Goal: Task Accomplishment & Management: Use online tool/utility

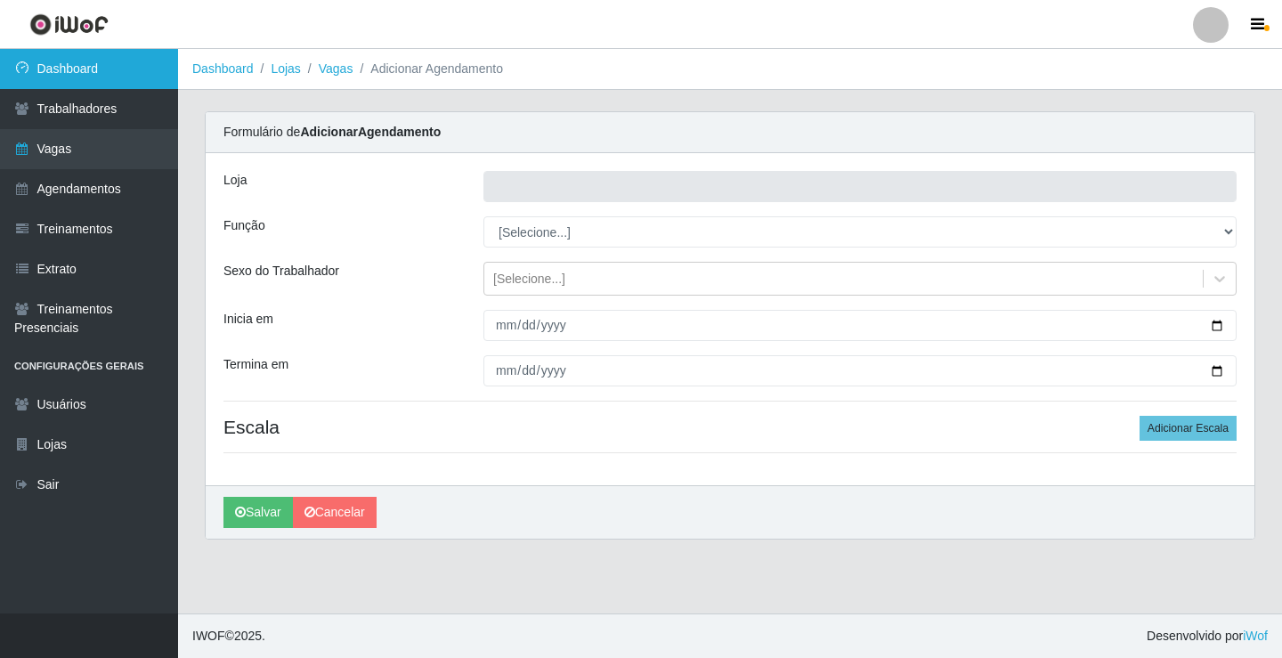
type input "Rede Econômico - Prata"
click at [52, 60] on link "Dashboard" at bounding box center [89, 69] width 178 height 40
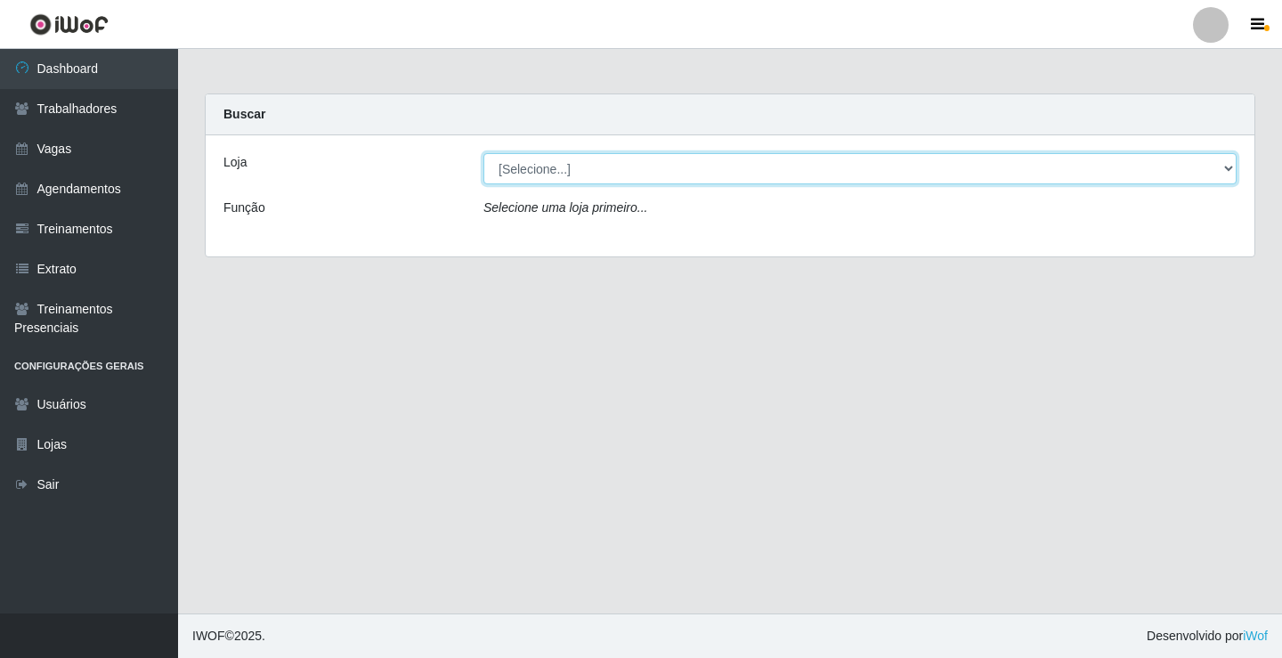
click at [1227, 171] on select "[Selecione...] Rede Econômico - Prata" at bounding box center [860, 168] width 753 height 31
select select "192"
click at [484, 153] on select "[Selecione...] Rede Econômico - Prata" at bounding box center [860, 168] width 753 height 31
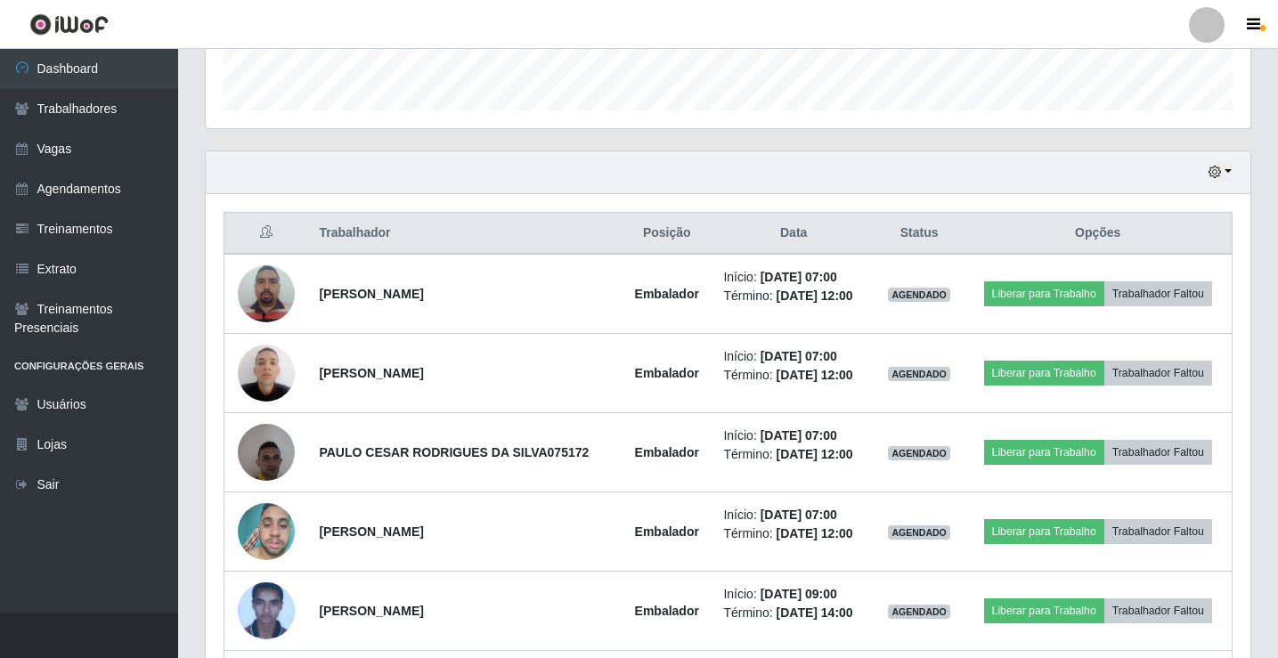
scroll to position [534, 0]
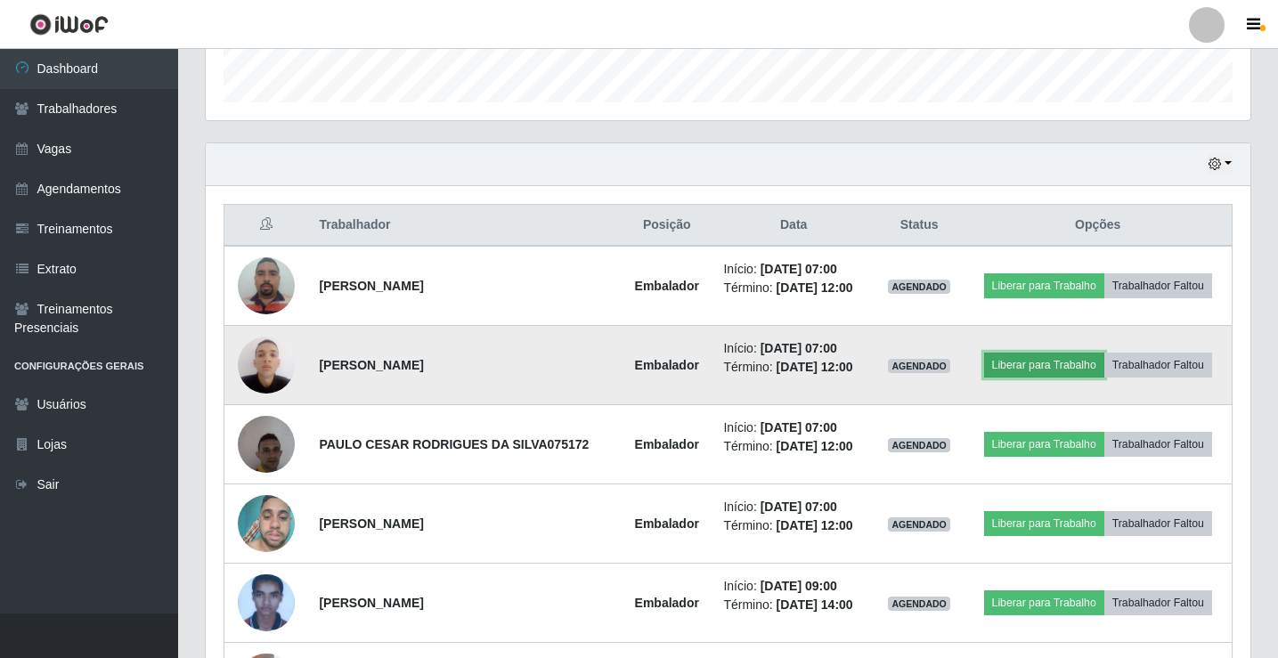
click at [1023, 373] on button "Liberar para Trabalho" at bounding box center [1044, 365] width 120 height 25
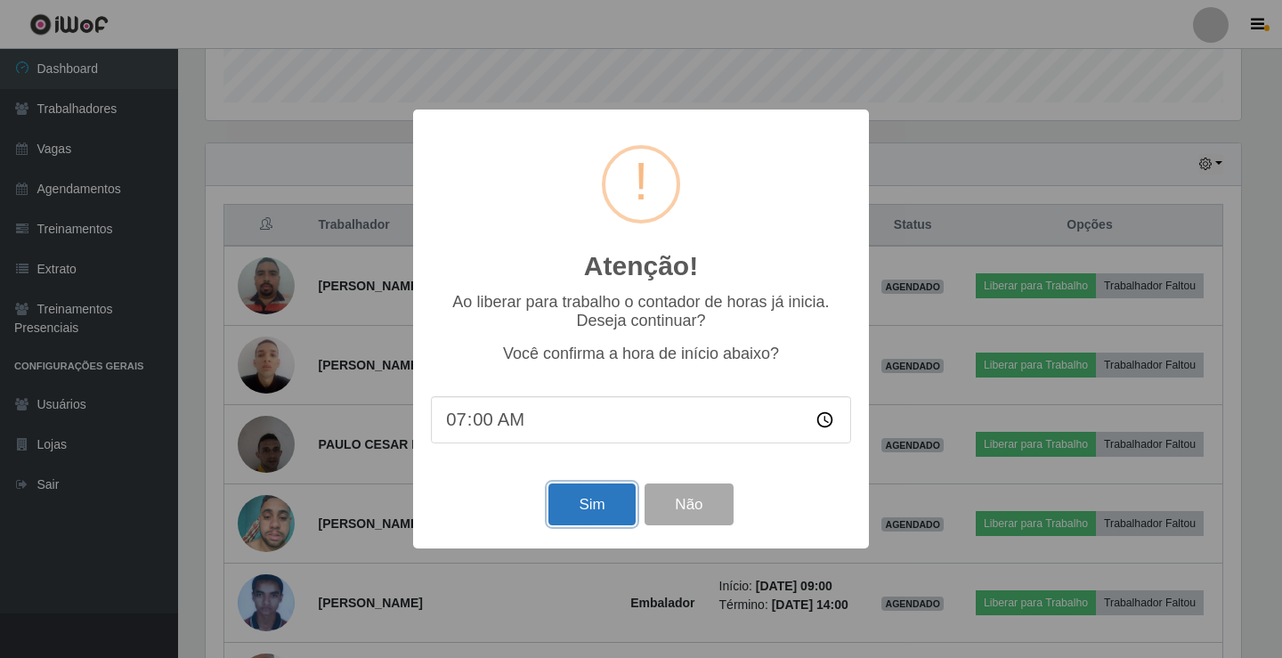
click at [589, 519] on button "Sim" at bounding box center [592, 505] width 86 height 42
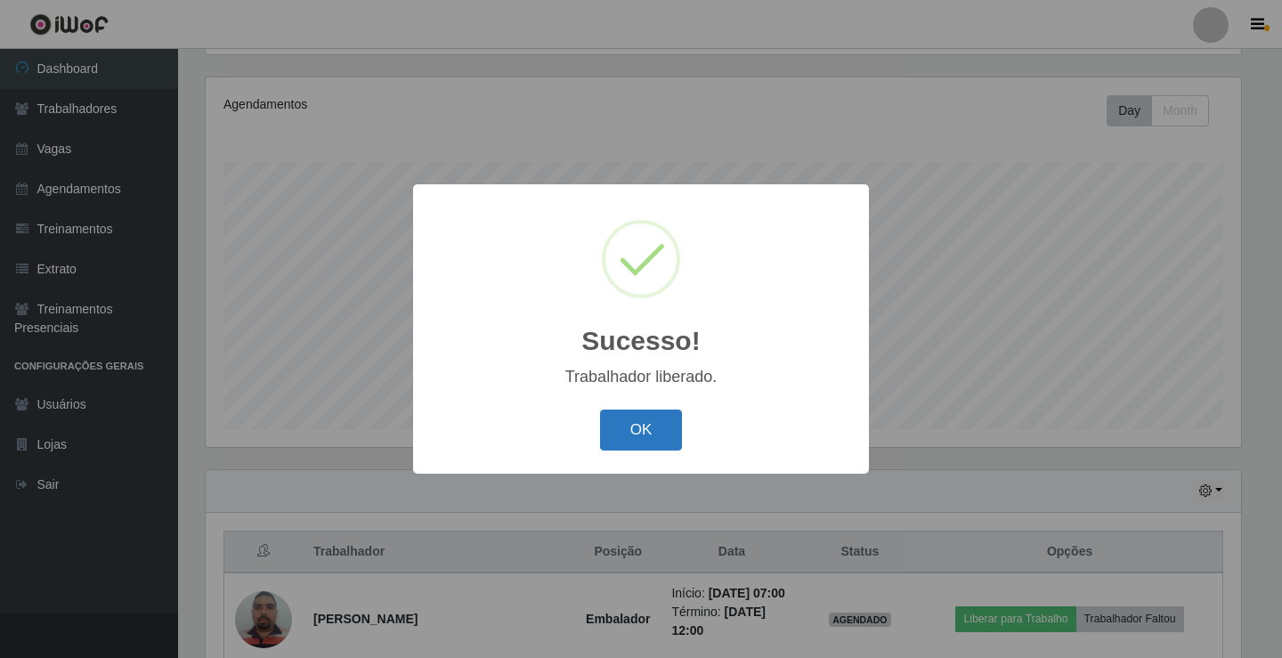
click at [638, 424] on button "OK" at bounding box center [641, 431] width 83 height 42
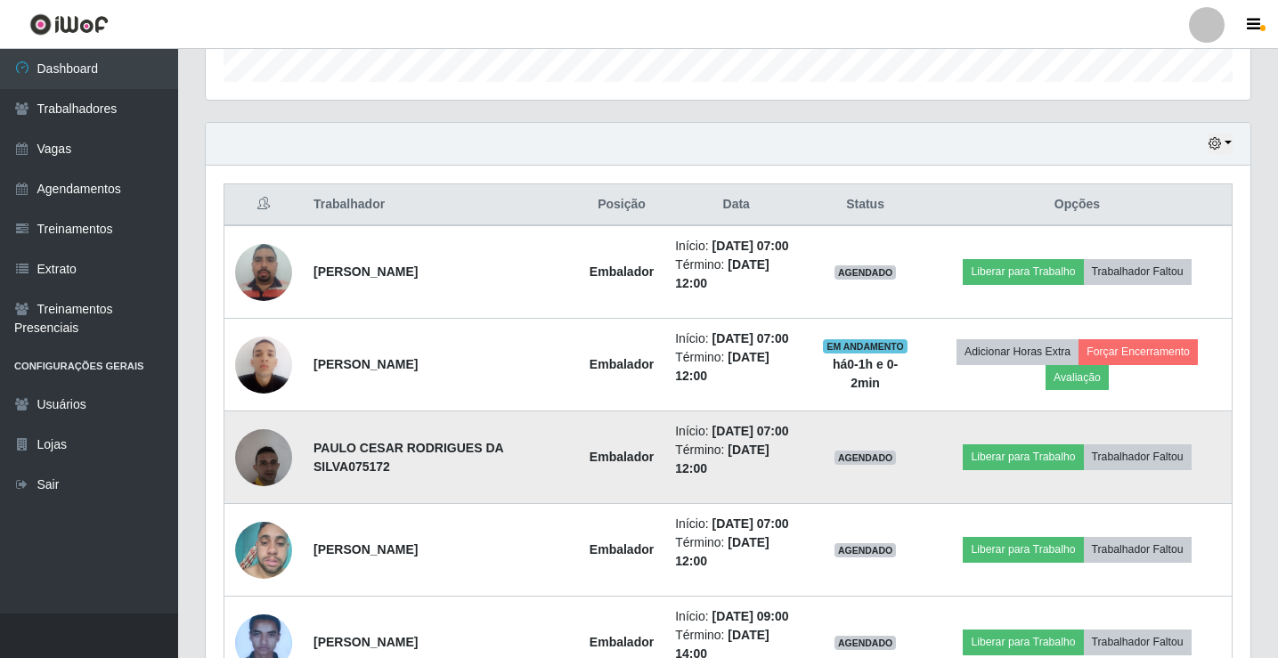
scroll to position [564, 0]
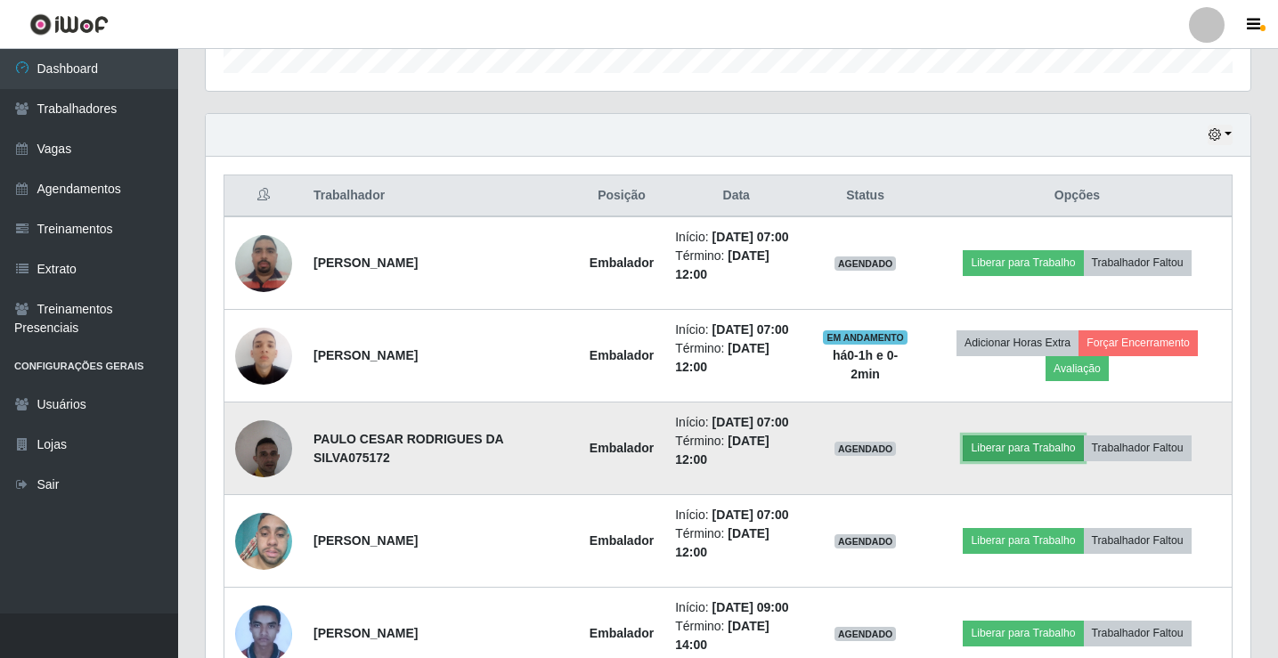
click at [1009, 447] on button "Liberar para Trabalho" at bounding box center [1023, 447] width 120 height 25
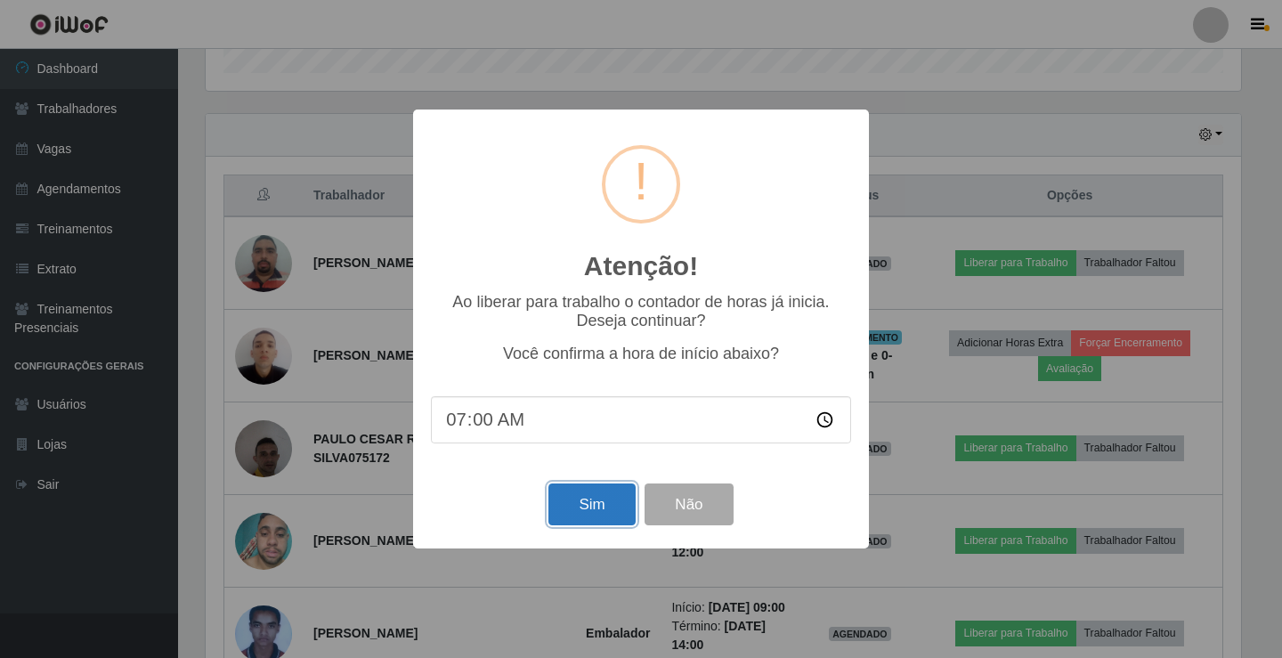
click at [614, 514] on button "Sim" at bounding box center [592, 505] width 86 height 42
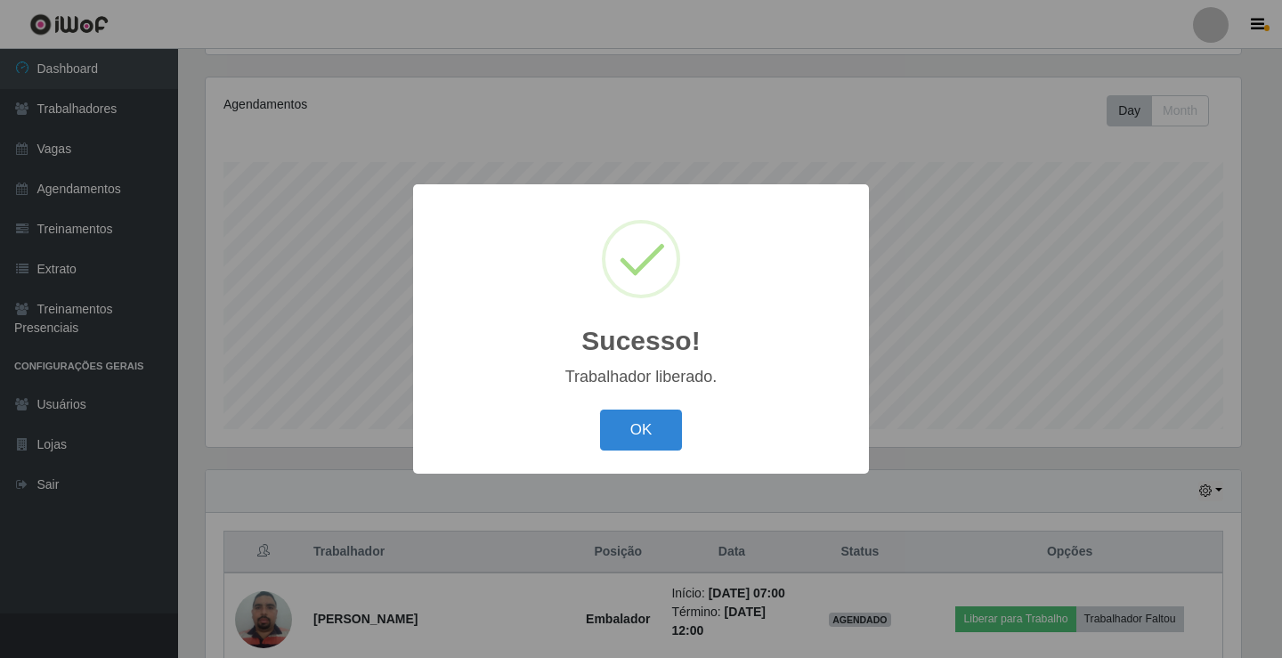
click at [600, 410] on button "OK" at bounding box center [641, 431] width 83 height 42
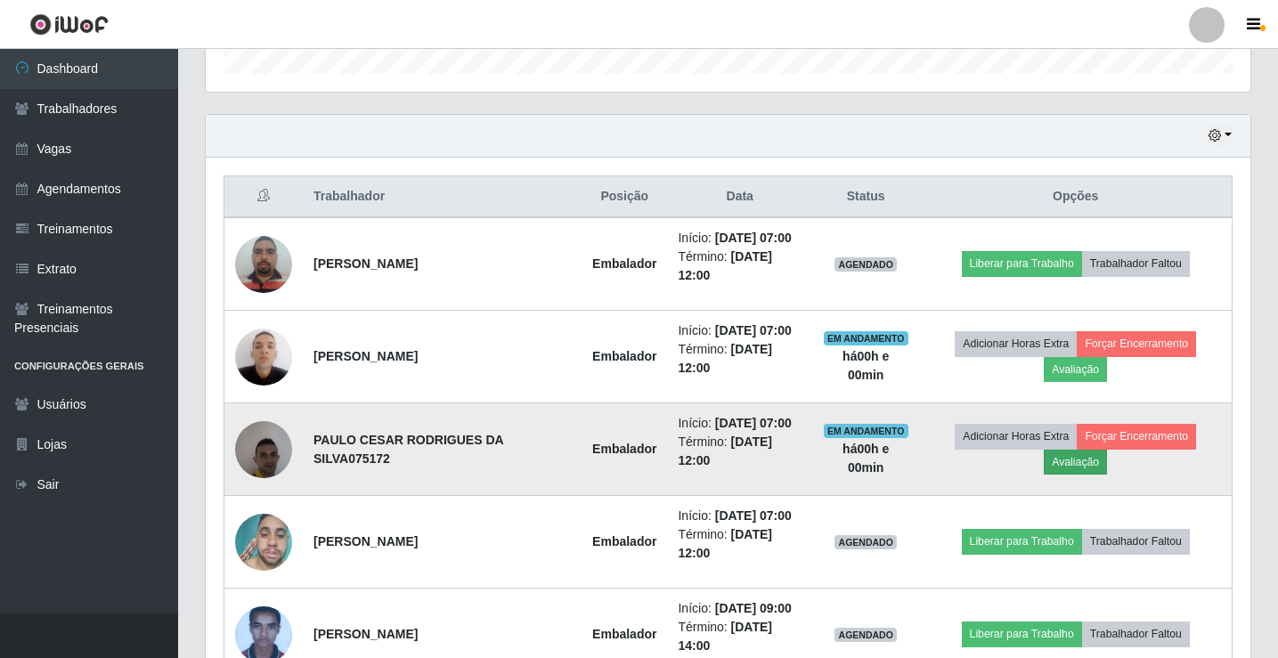
scroll to position [564, 0]
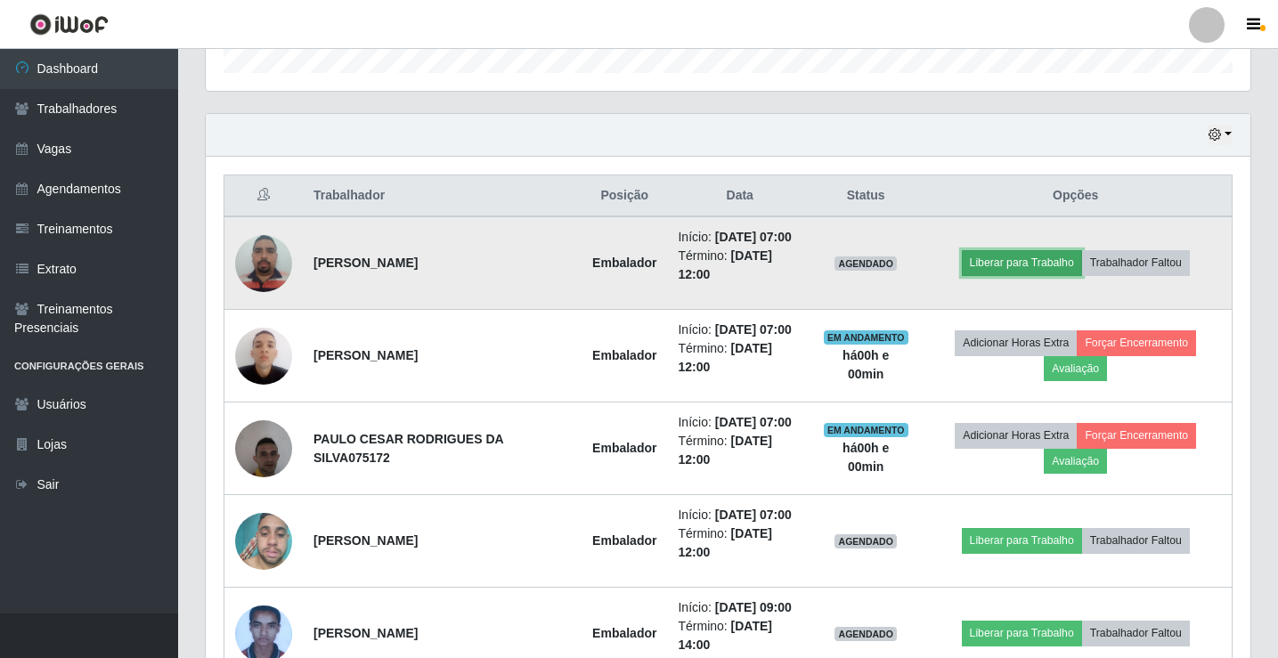
click at [1041, 253] on button "Liberar para Trabalho" at bounding box center [1022, 262] width 120 height 25
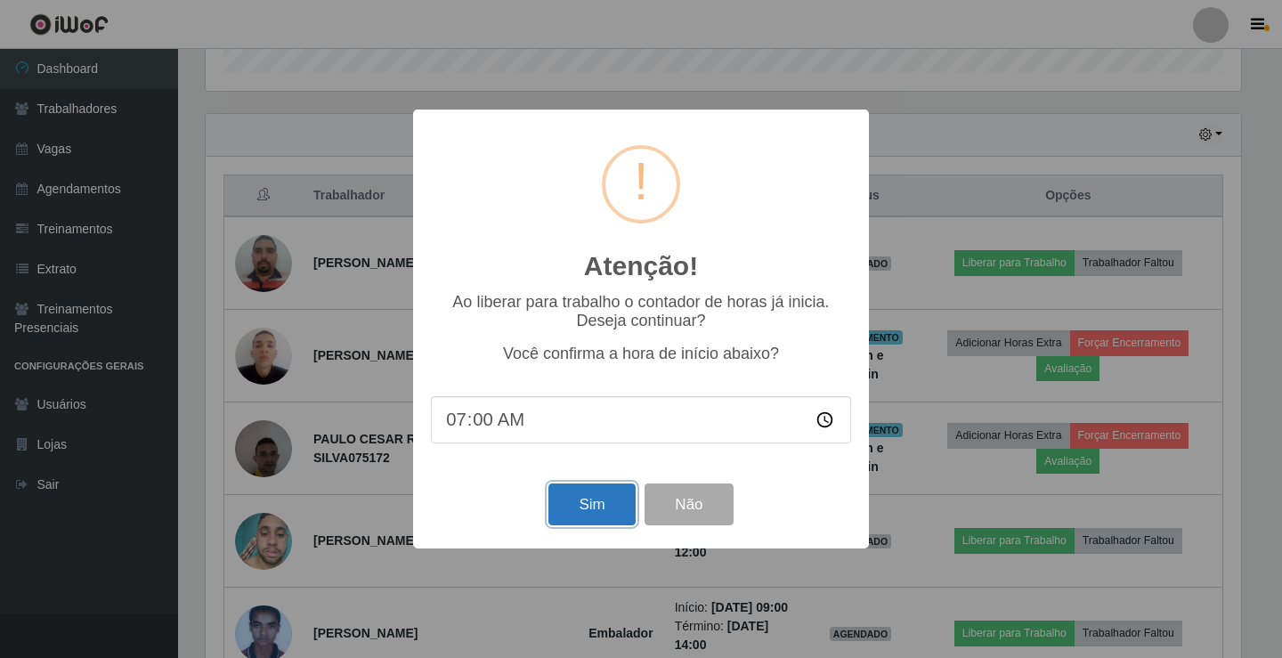
click at [589, 510] on button "Sim" at bounding box center [592, 505] width 86 height 42
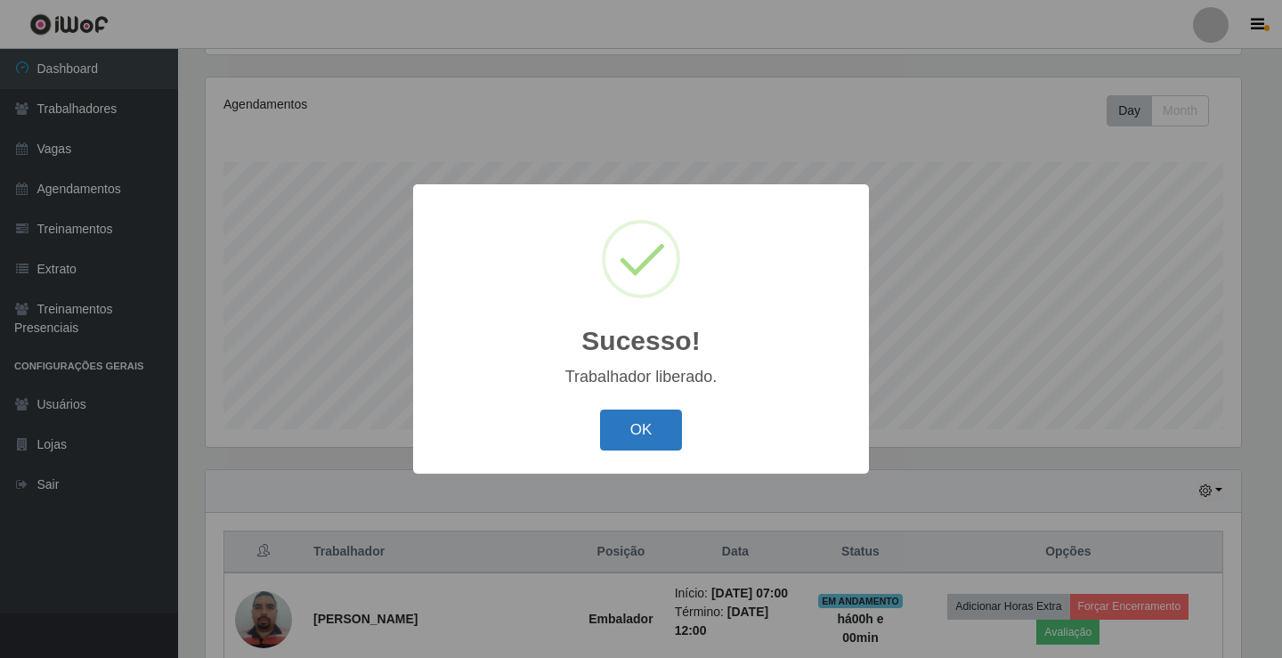
click at [635, 411] on div "OK Cancel" at bounding box center [641, 429] width 420 height 51
click at [635, 431] on button "OK" at bounding box center [641, 431] width 83 height 42
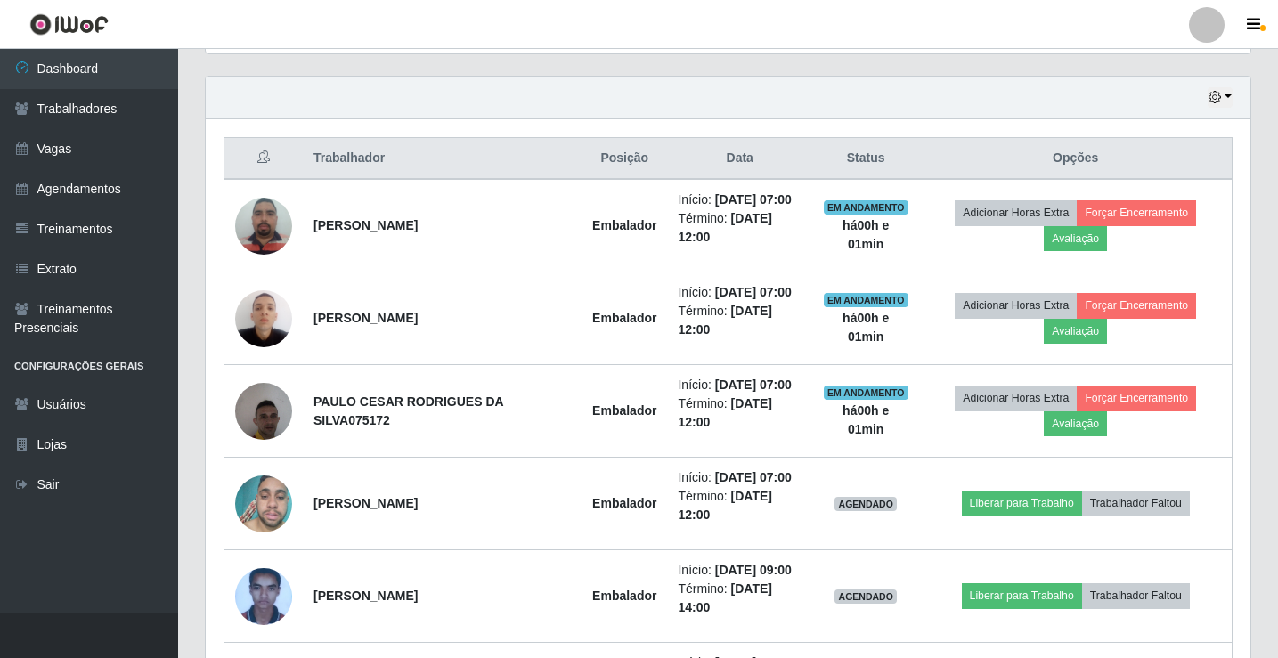
scroll to position [653, 0]
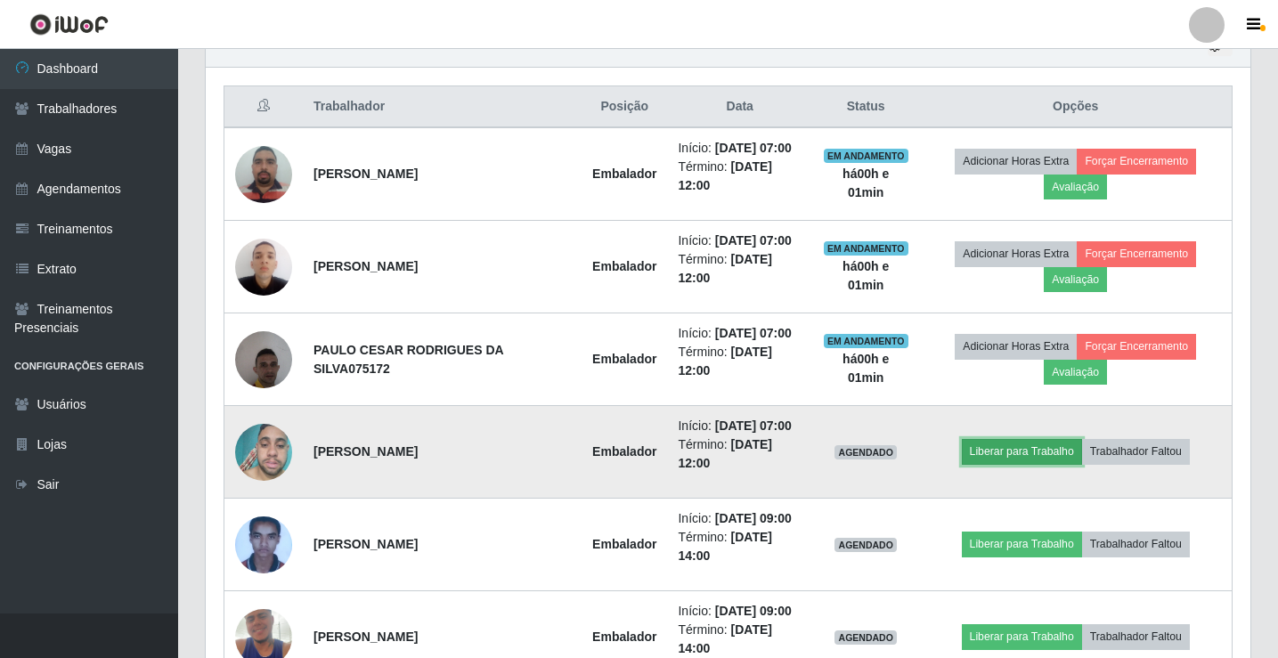
click at [1055, 451] on button "Liberar para Trabalho" at bounding box center [1022, 451] width 120 height 25
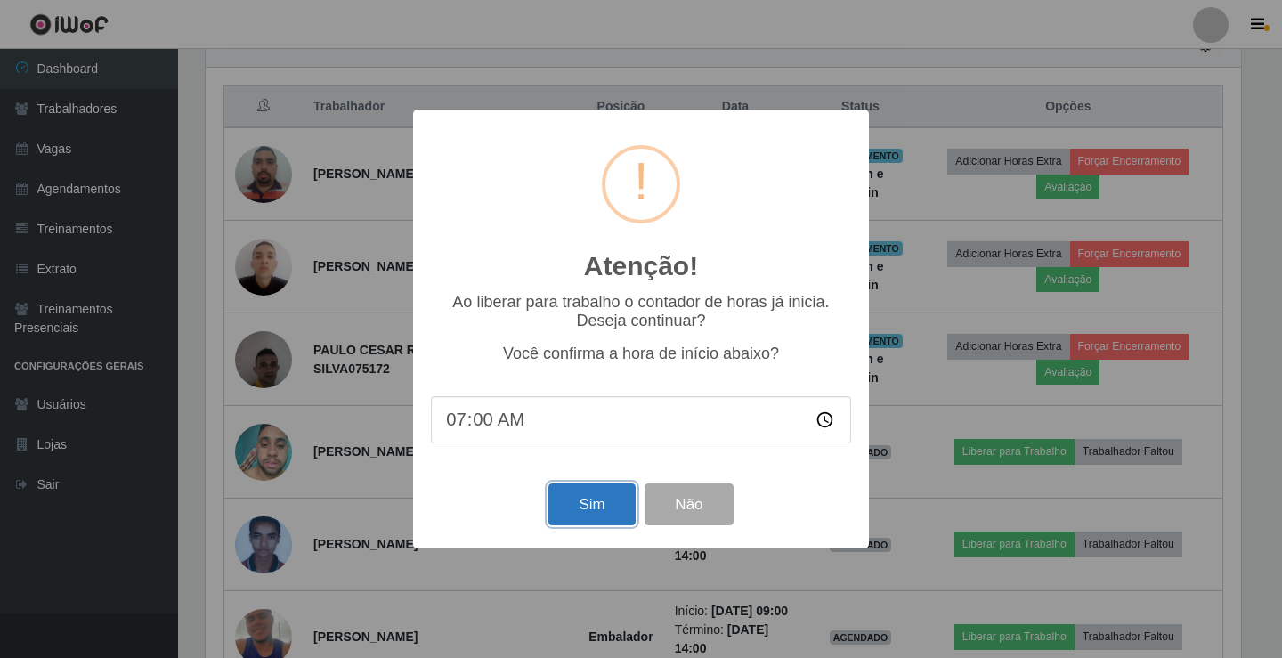
click at [583, 520] on button "Sim" at bounding box center [592, 505] width 86 height 42
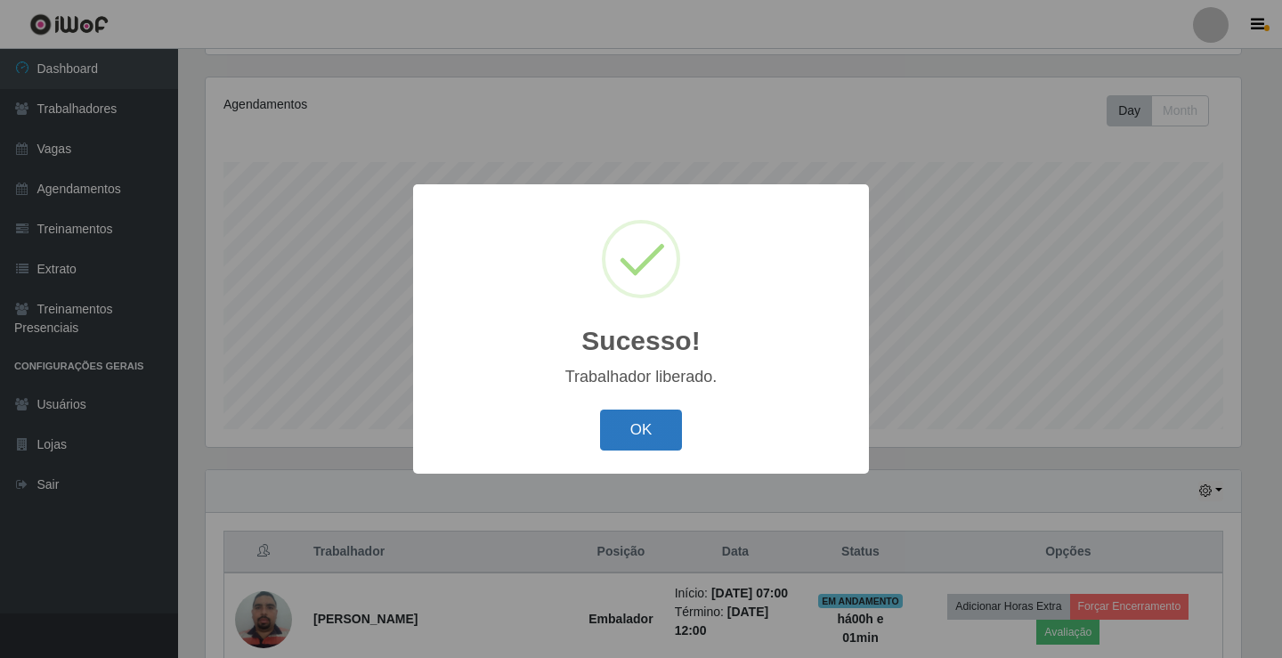
click at [640, 428] on button "OK" at bounding box center [641, 431] width 83 height 42
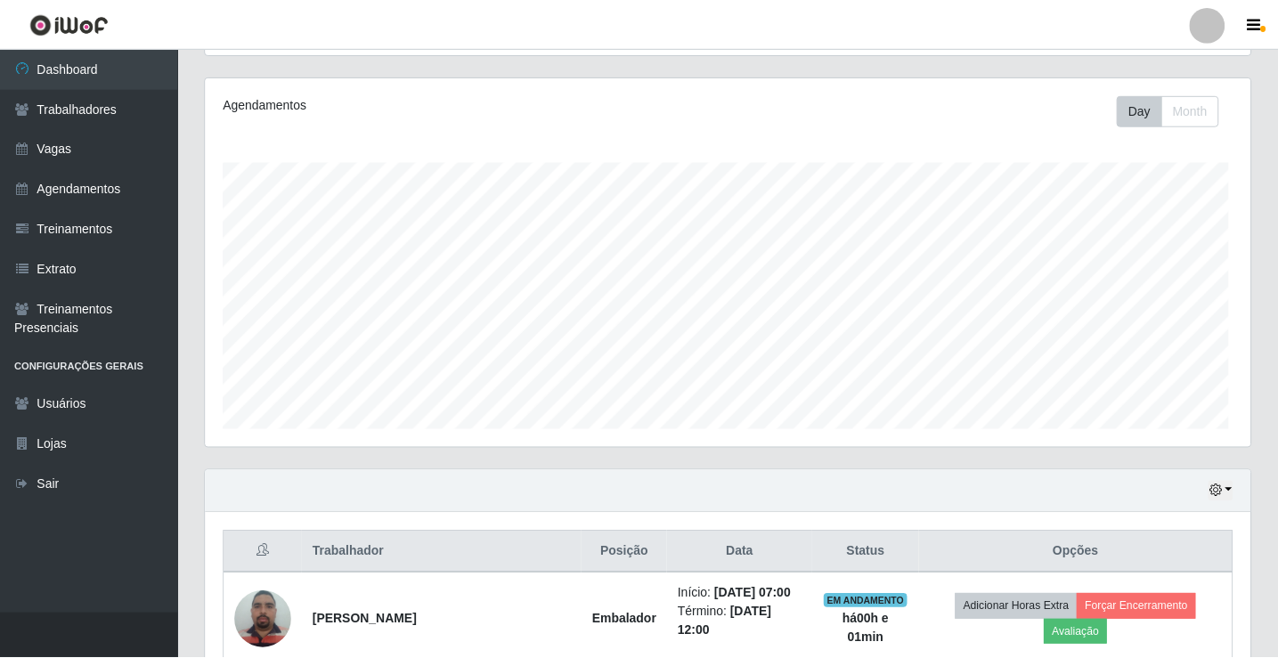
scroll to position [370, 1045]
